Goal: Information Seeking & Learning: Learn about a topic

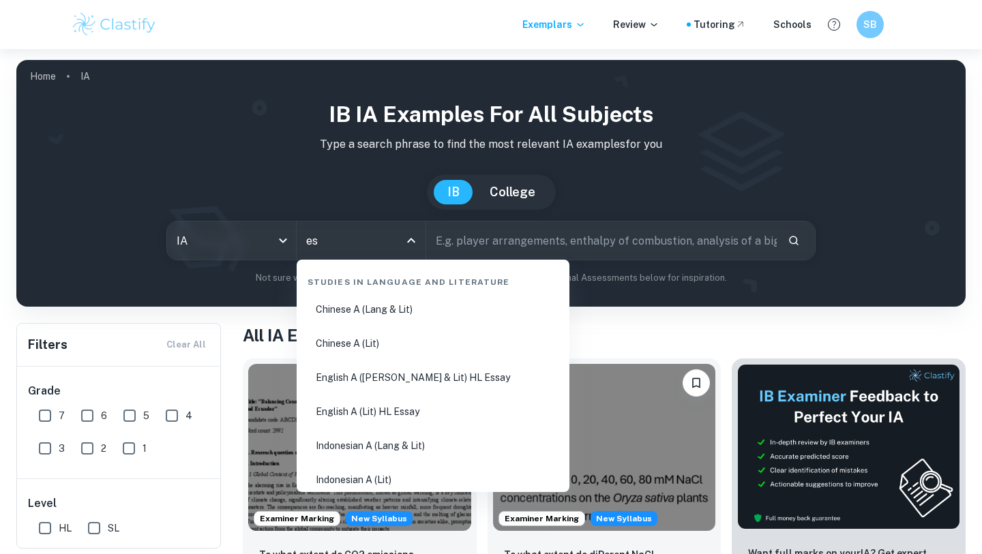
type input "ess"
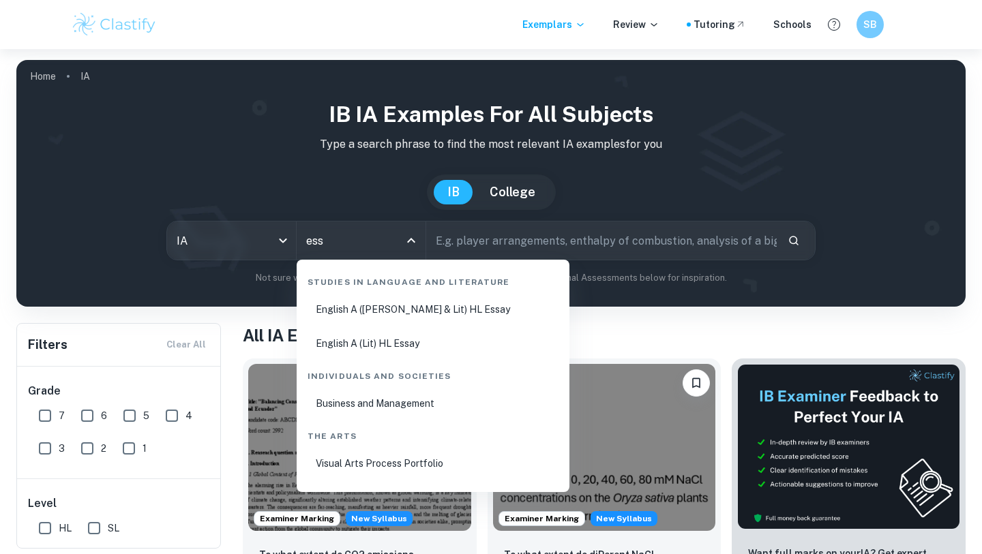
scroll to position [53, 0]
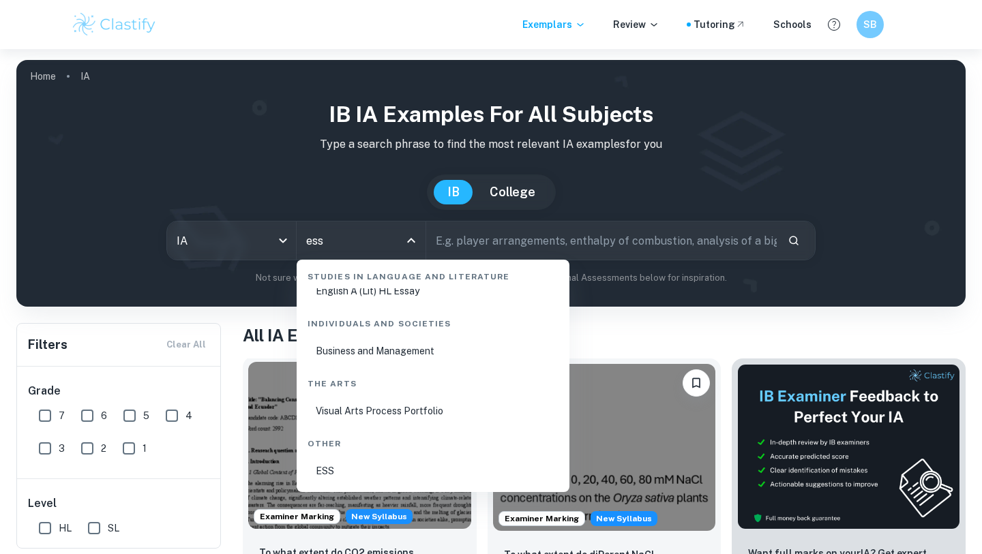
click at [369, 475] on li "ESS" at bounding box center [433, 471] width 262 height 31
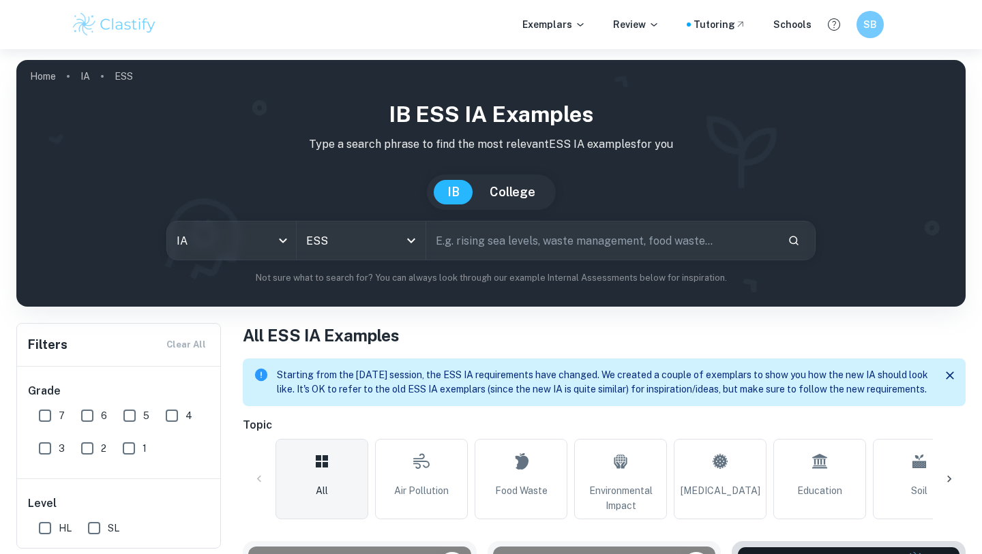
click at [507, 250] on input "text" at bounding box center [601, 241] width 351 height 38
type input "fishing"
click at [273, 244] on body "We value your privacy We use cookies to enhance your browsing experience, serve…" at bounding box center [491, 326] width 982 height 554
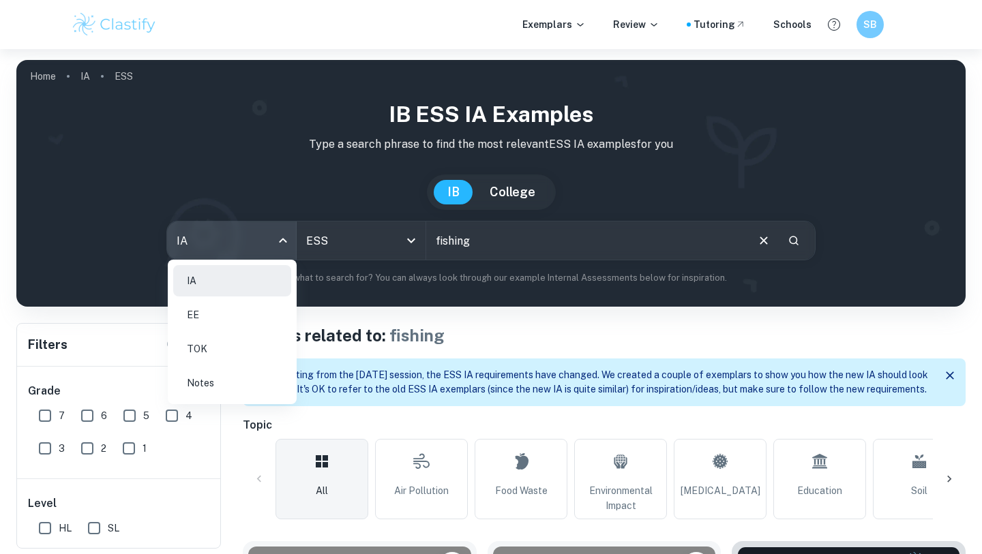
click at [212, 323] on li "EE" at bounding box center [232, 314] width 118 height 31
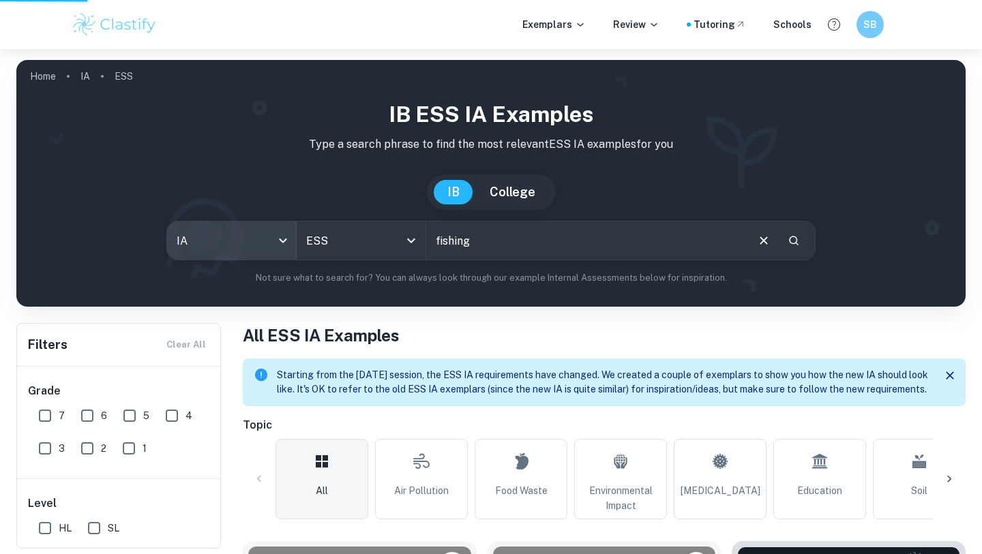
type input "ee"
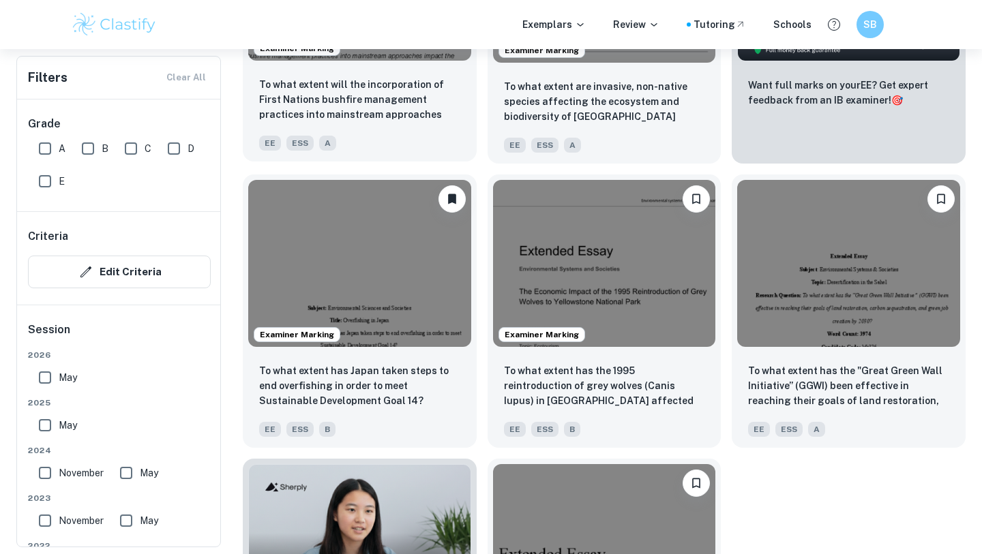
scroll to position [607, 0]
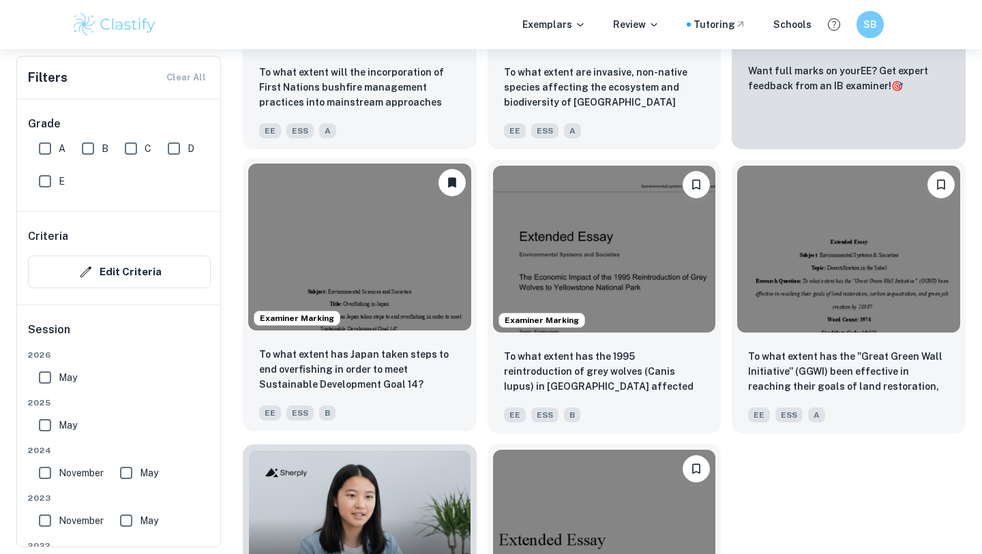
click at [427, 354] on p "To what extent has Japan taken steps to end overfishing in order to meet Sustai…" at bounding box center [359, 369] width 201 height 45
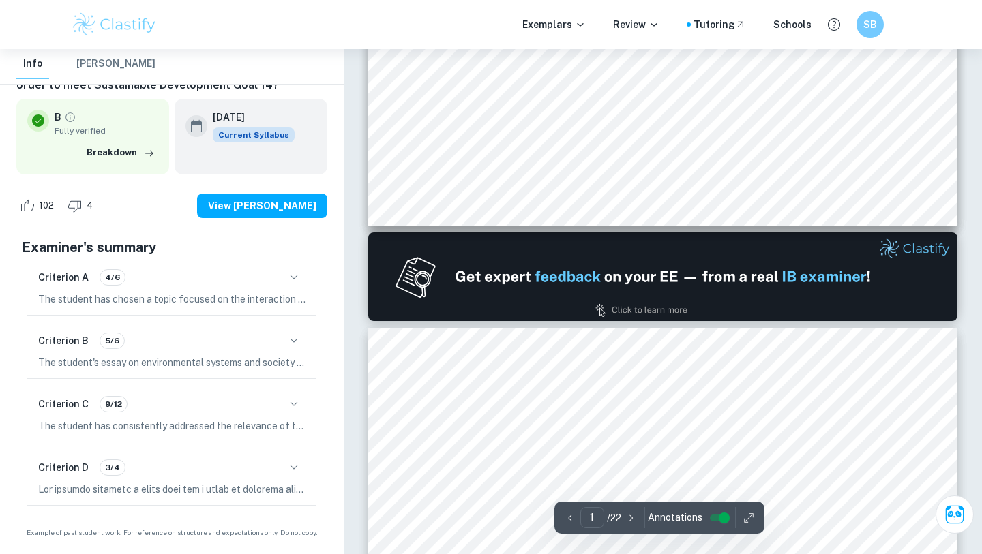
scroll to position [636, 0]
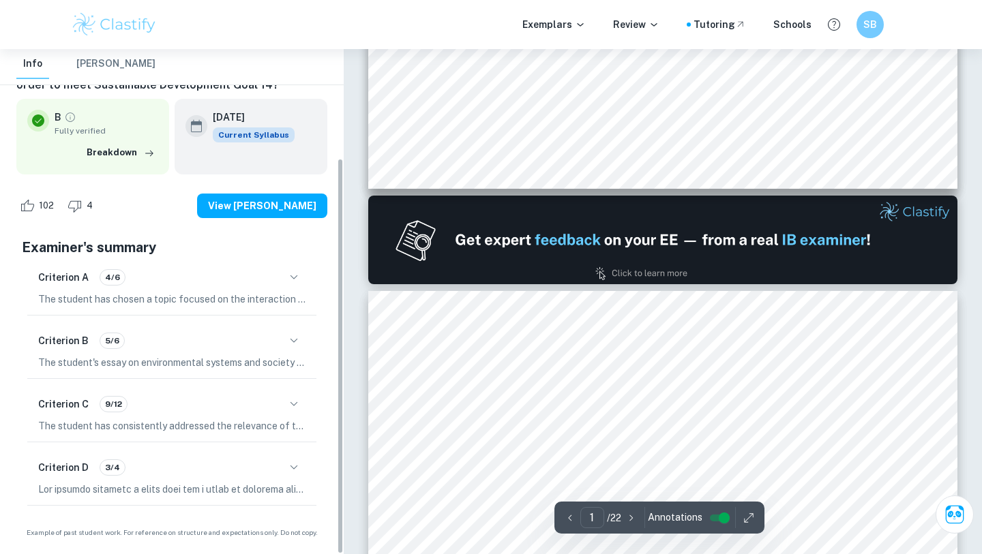
click at [295, 278] on icon "button" at bounding box center [295, 277] width 8 height 4
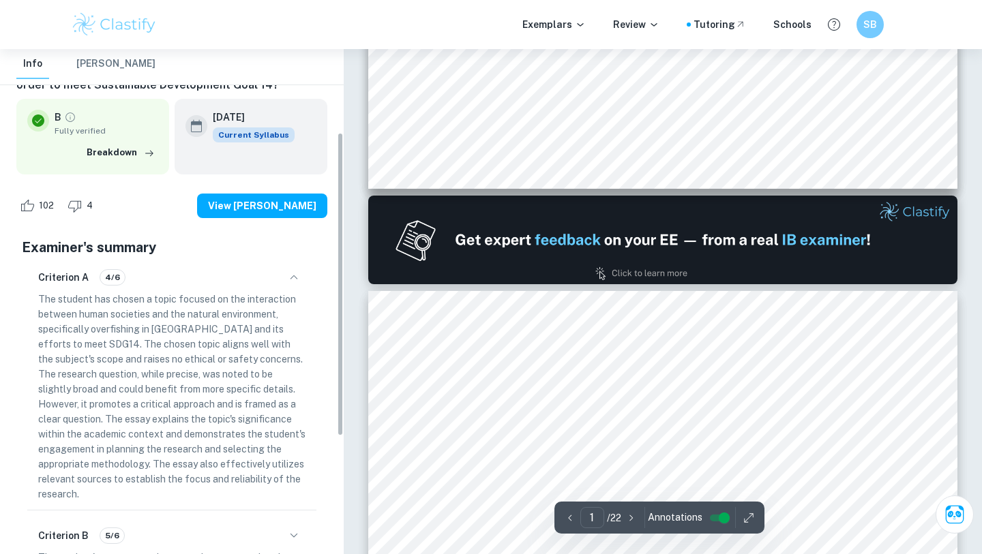
click at [294, 278] on icon "button" at bounding box center [294, 277] width 16 height 16
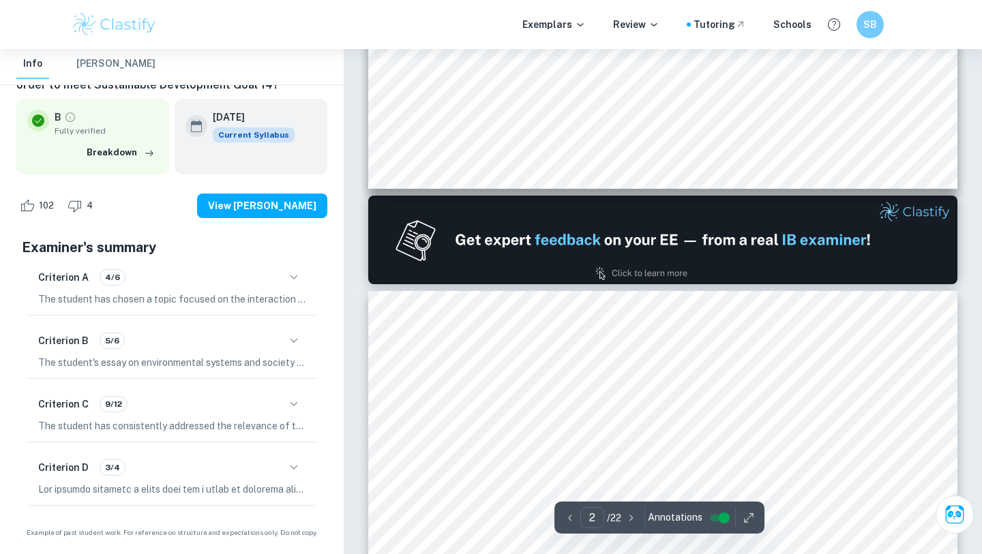
type input "2"
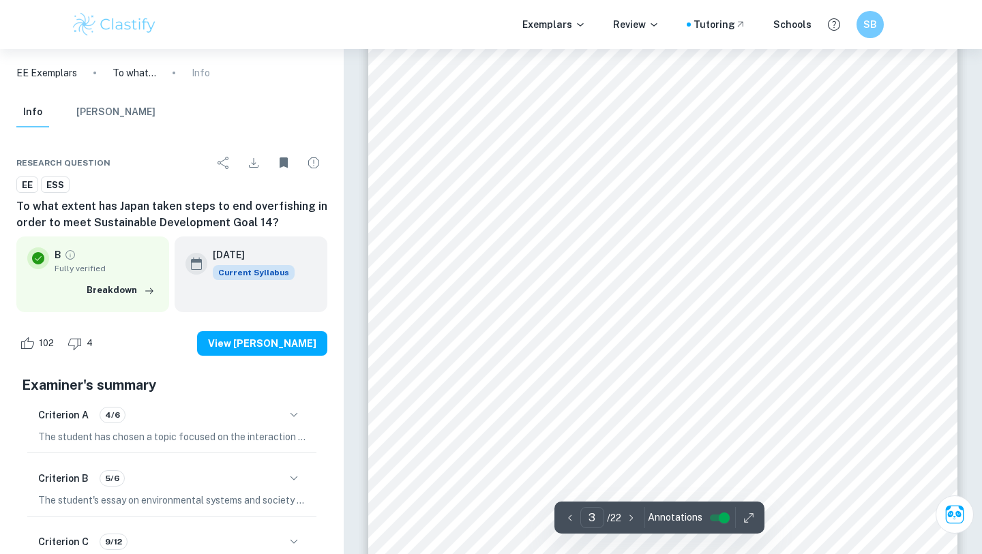
scroll to position [1663, 0]
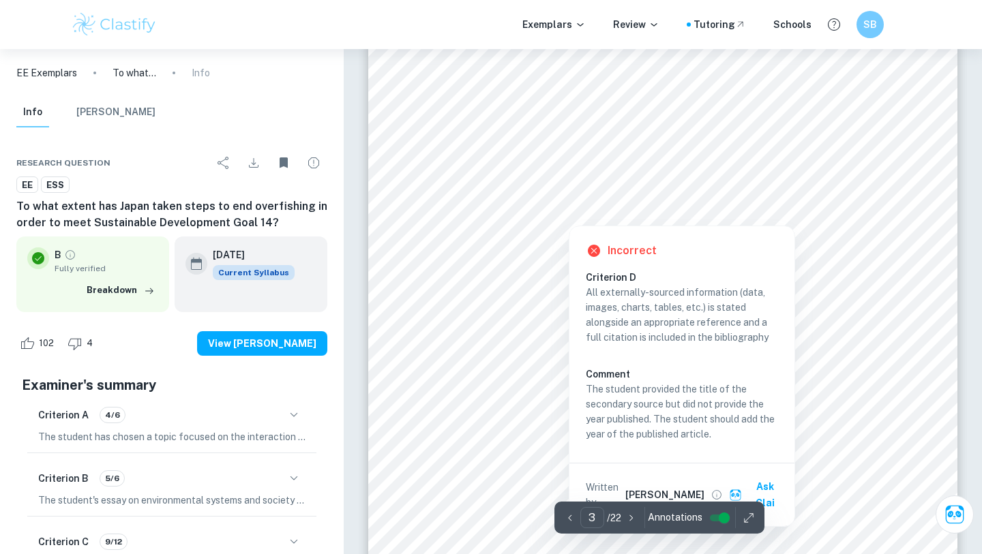
click at [485, 330] on div "3 Introduction Undeniably, the maintenance of life on Earth depends heavily on …" at bounding box center [662, 415] width 589 height 762
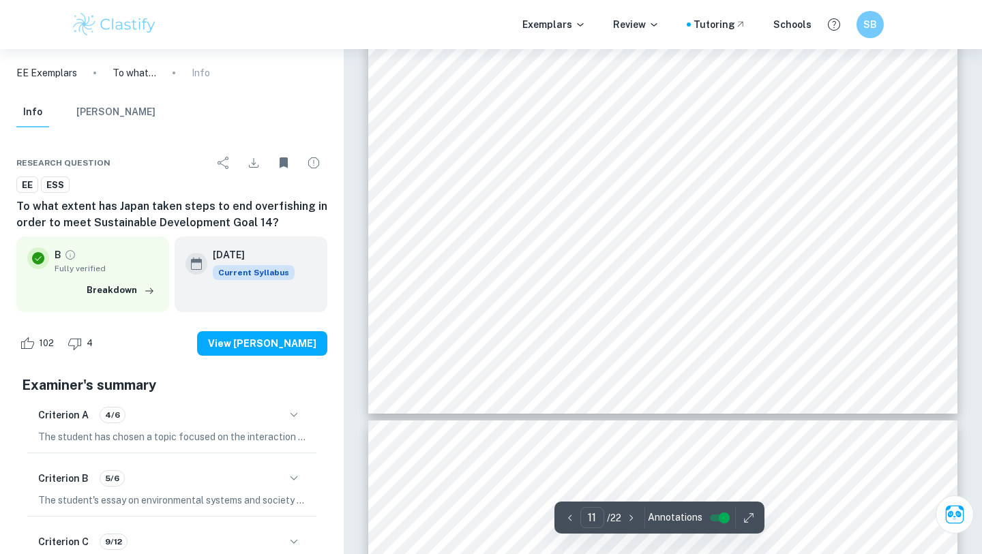
scroll to position [8071, 0]
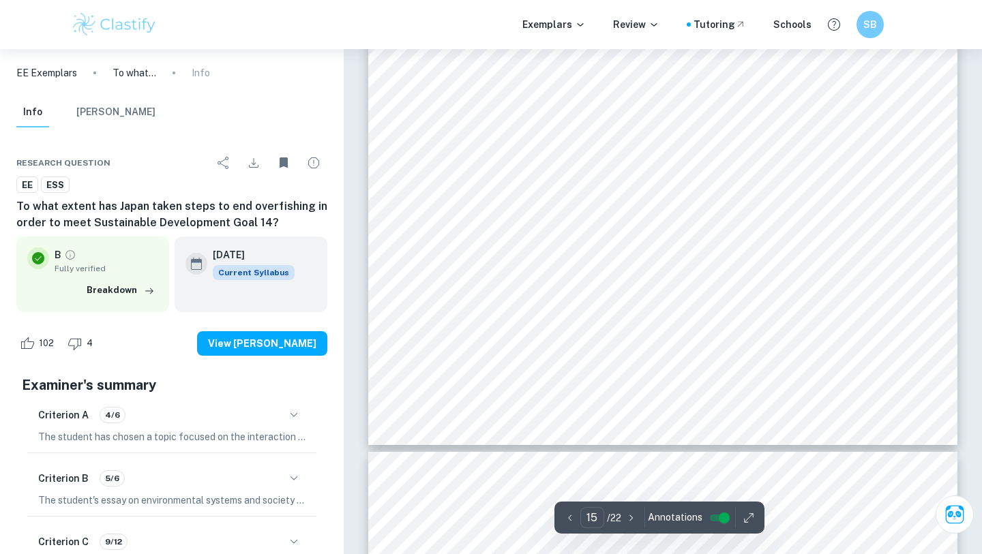
type input "16"
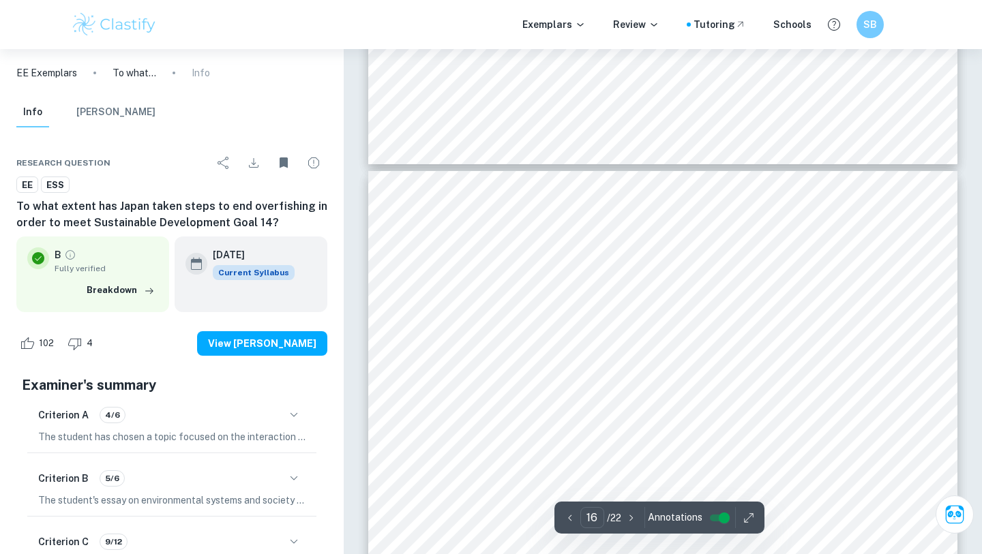
scroll to position [11519, 0]
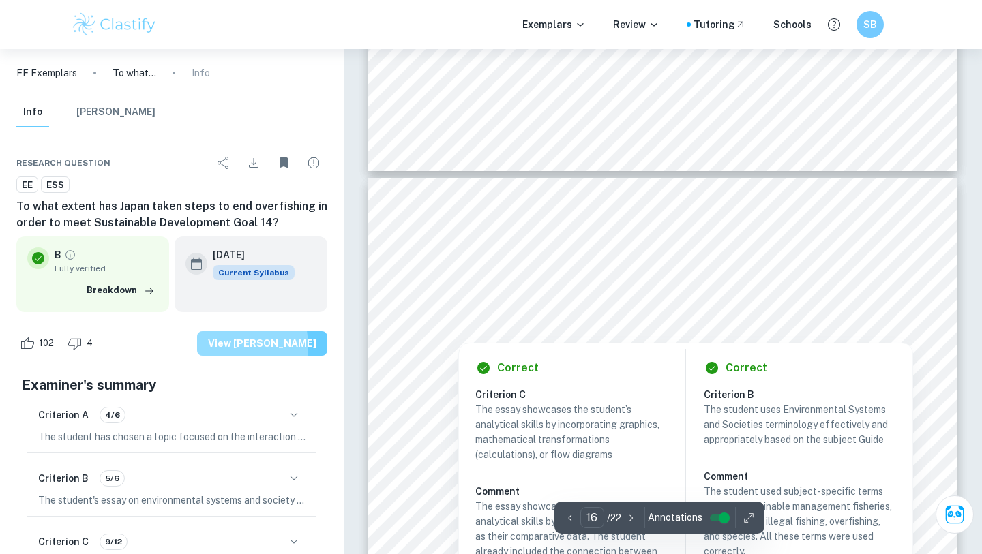
click at [240, 347] on button "View [PERSON_NAME]" at bounding box center [262, 343] width 130 height 25
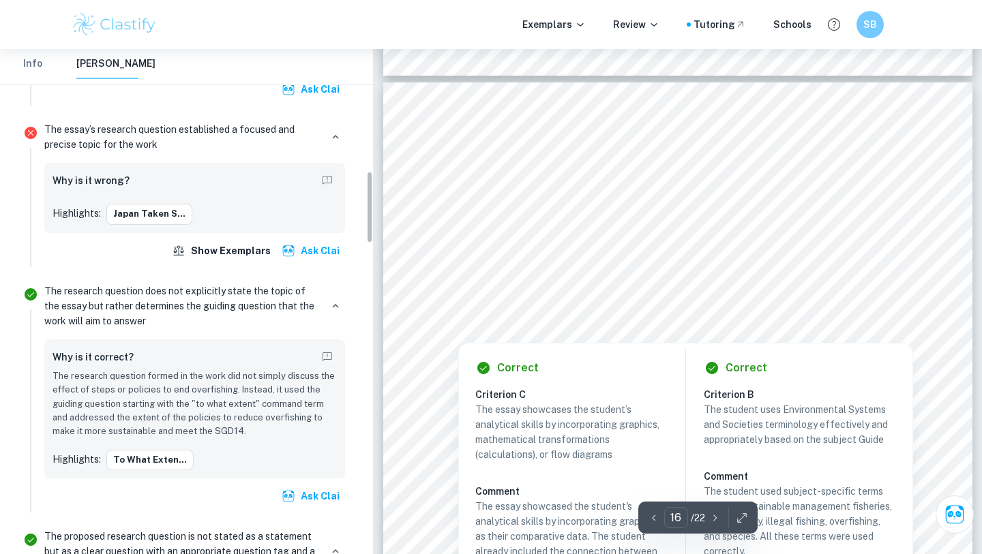
scroll to position [850, 0]
click at [145, 218] on button "Japan taken s..." at bounding box center [149, 213] width 86 height 20
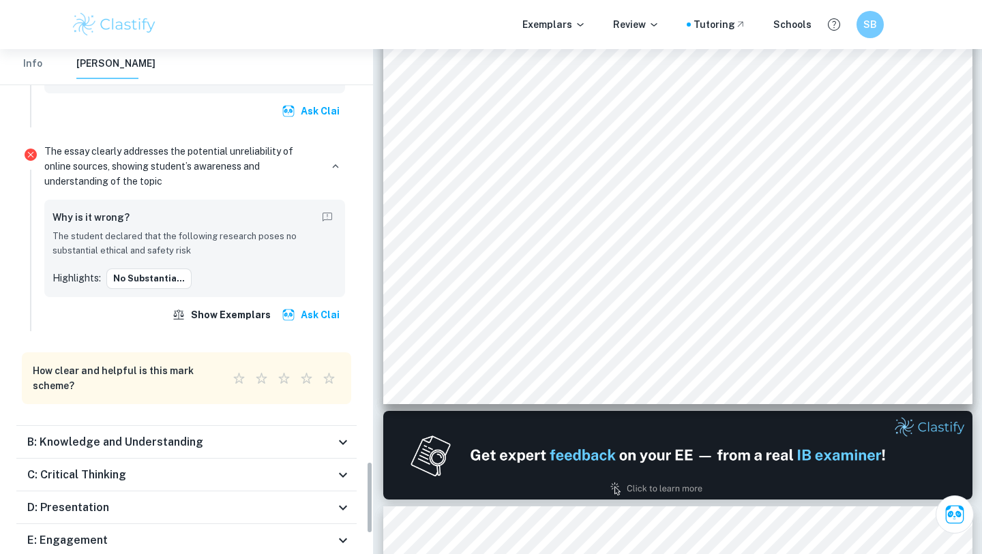
scroll to position [427, 0]
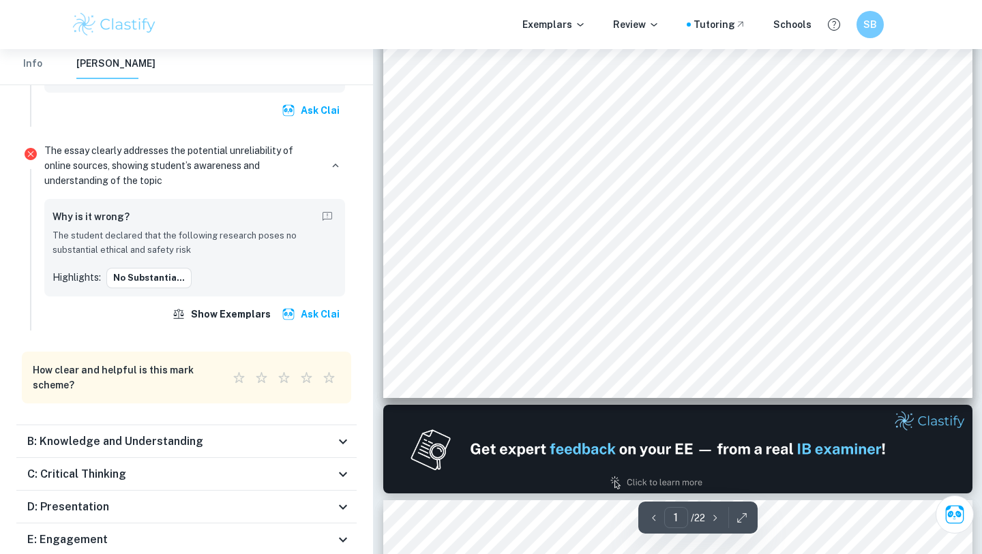
click at [121, 434] on h6 "B: Knowledge and Understanding" at bounding box center [115, 442] width 176 height 16
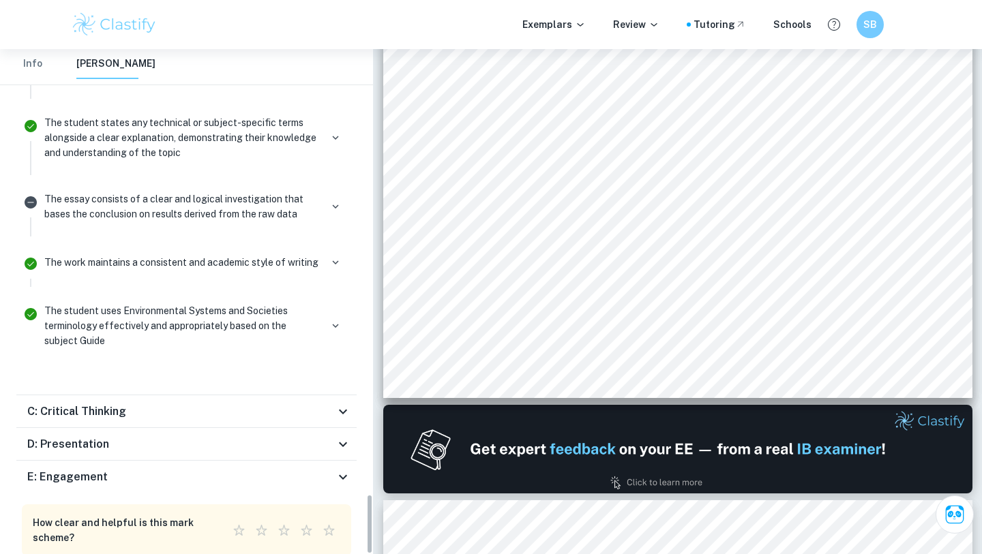
scroll to position [460, 0]
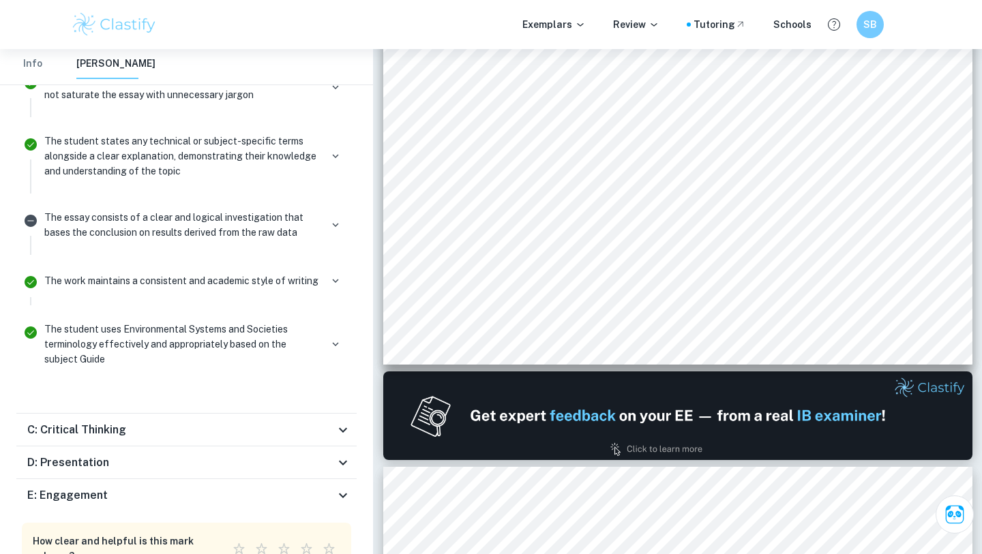
click at [107, 422] on h6 "C: Critical Thinking" at bounding box center [76, 430] width 99 height 16
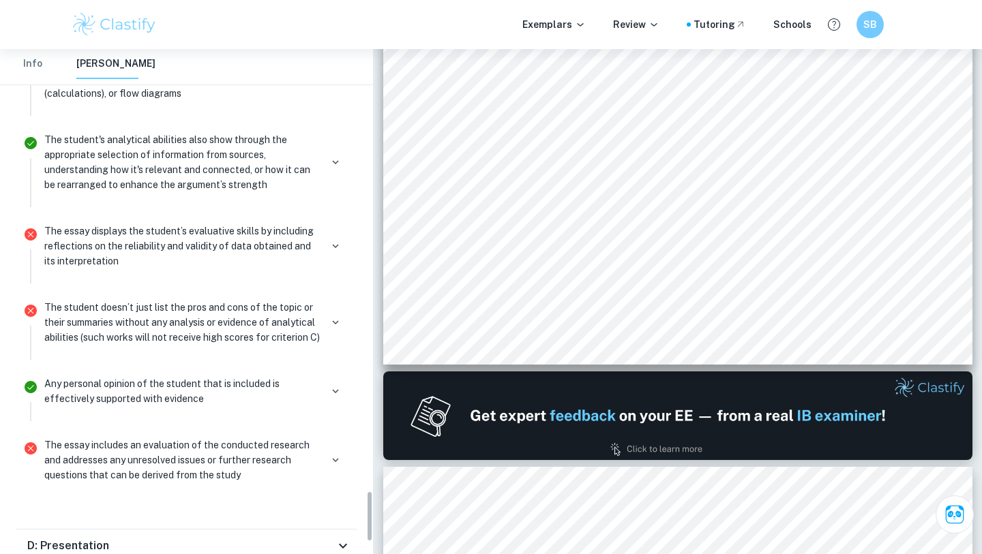
scroll to position [4371, 0]
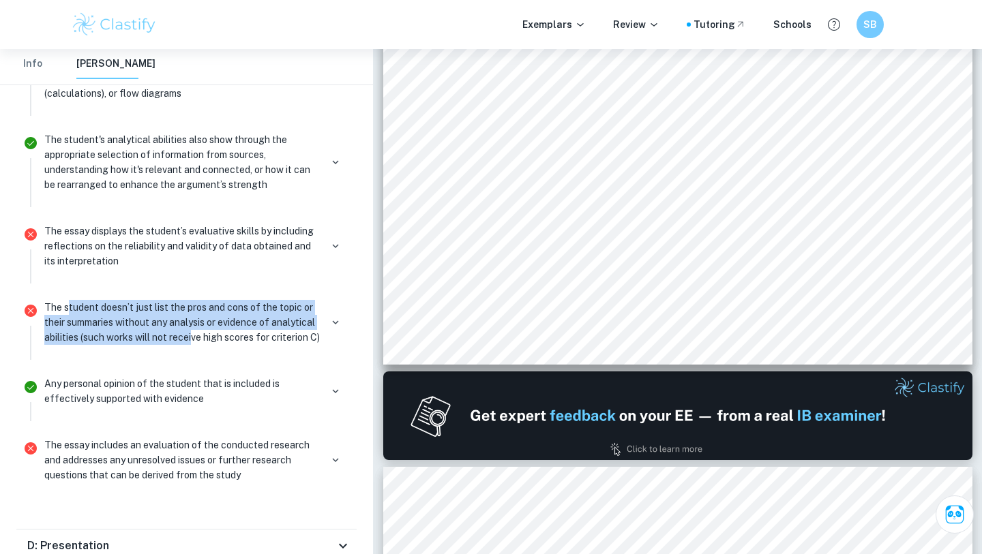
drag, startPoint x: 66, startPoint y: 267, endPoint x: 195, endPoint y: 294, distance: 131.6
click at [196, 300] on p "The student doesn’t just list the pros and cons of the topic or their summaries…" at bounding box center [182, 322] width 276 height 45
click at [195, 300] on p "The student doesn’t just list the pros and cons of the topic or their summaries…" at bounding box center [182, 322] width 276 height 45
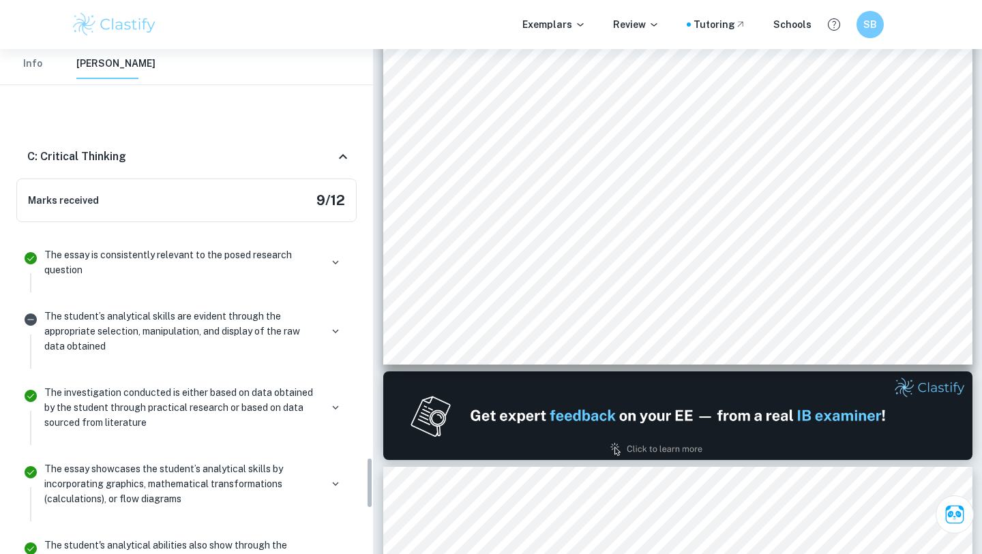
scroll to position [4218, 0]
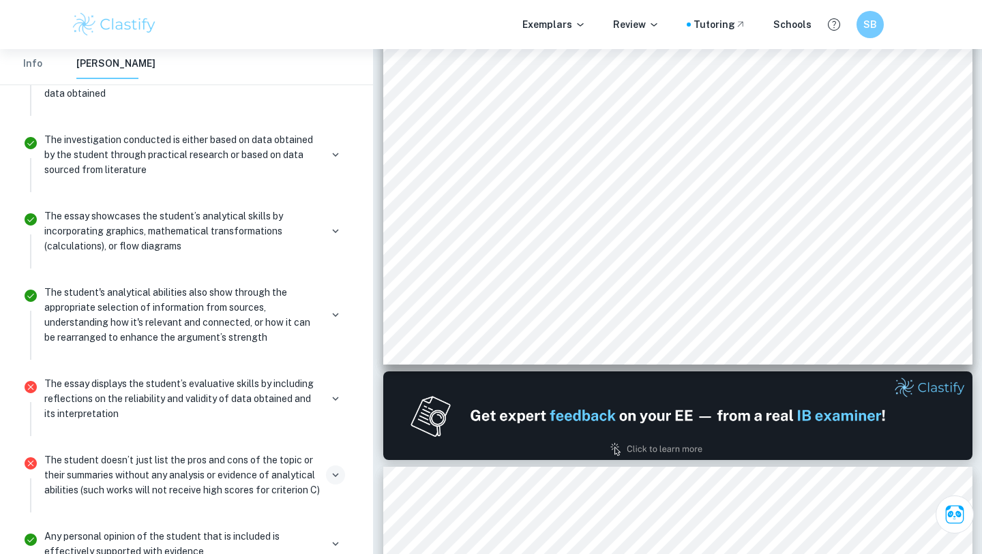
click at [336, 466] on button "button" at bounding box center [335, 475] width 19 height 19
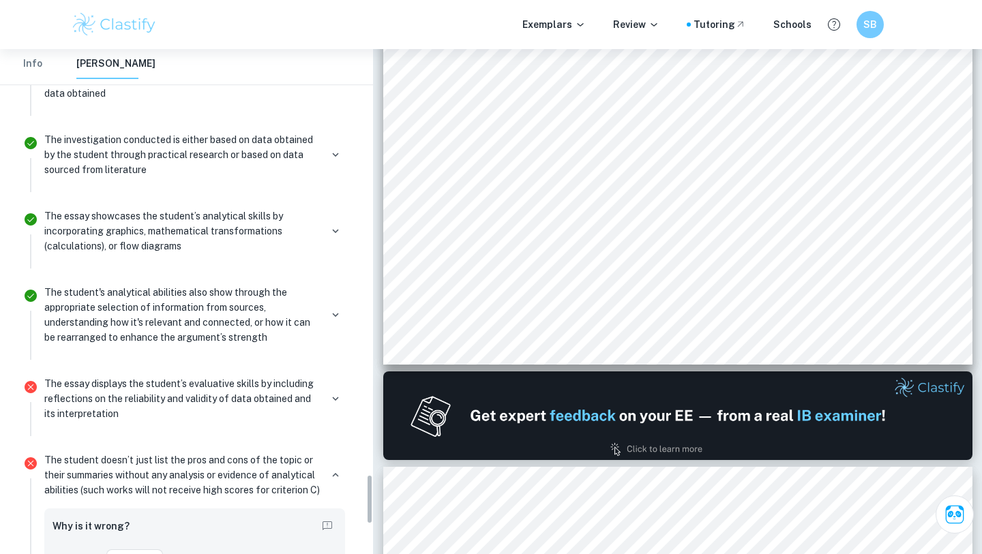
scroll to position [4301, 0]
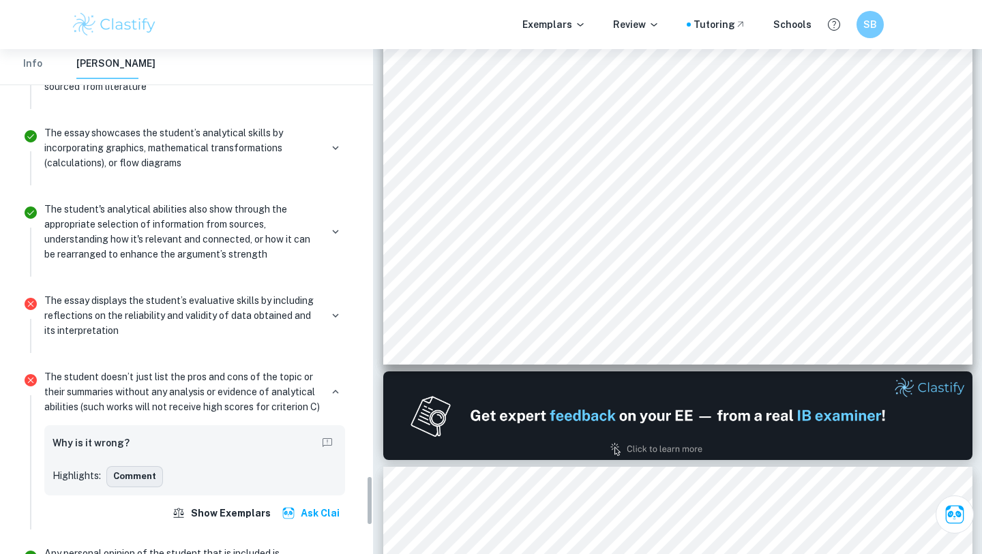
click at [138, 466] on button "Comment" at bounding box center [134, 476] width 57 height 20
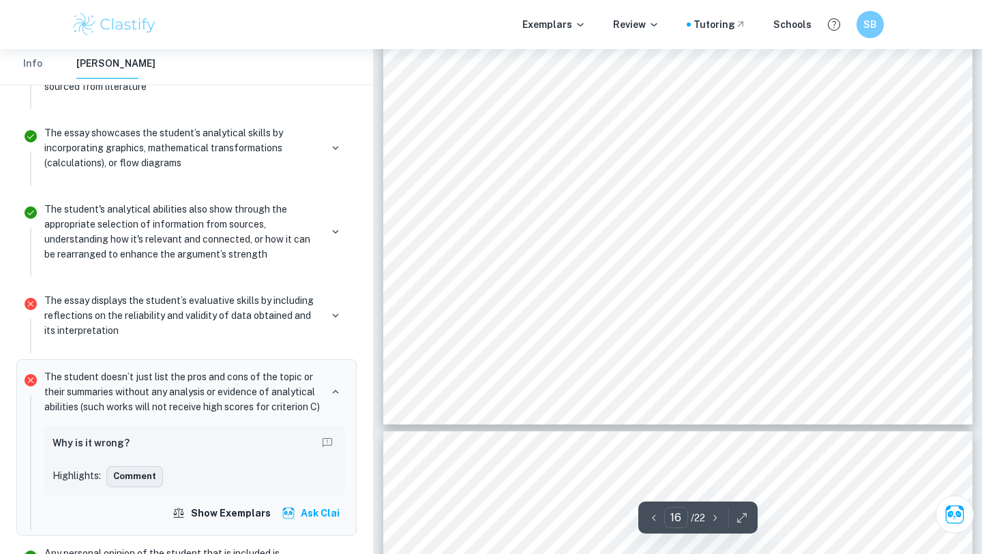
scroll to position [12219, 0]
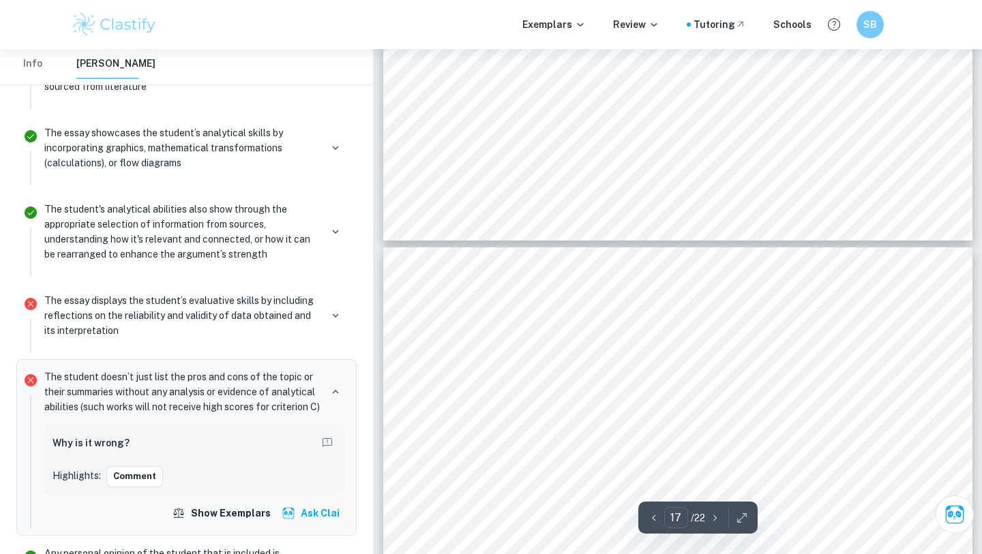
type input "16"
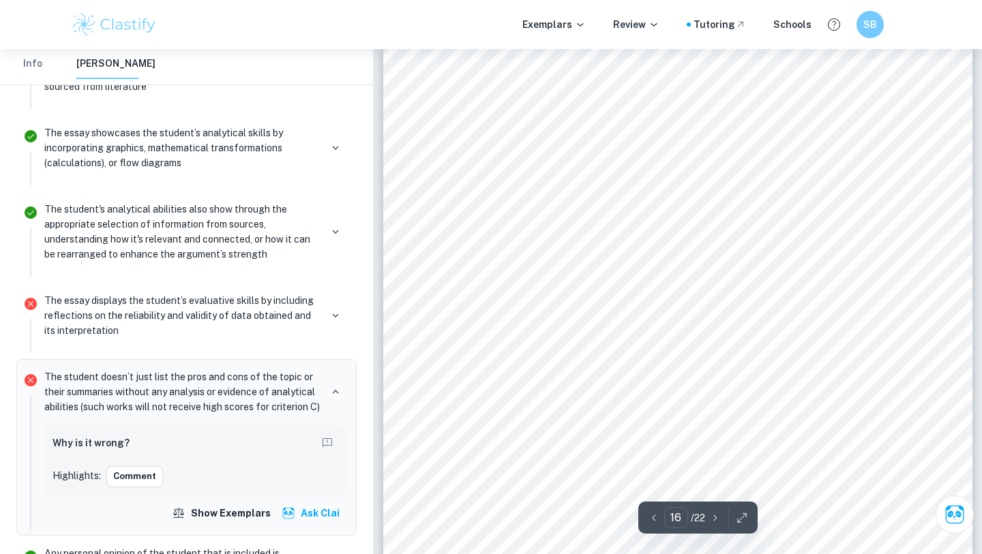
scroll to position [11781, 0]
